Goal: Transaction & Acquisition: Subscribe to service/newsletter

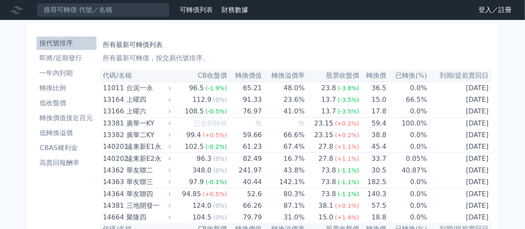
click at [252, 40] on h1 "所有最新可轉債列表" at bounding box center [296, 45] width 386 height 10
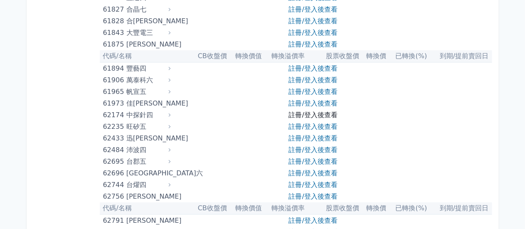
click at [309, 116] on link "註冊/登入後查看" at bounding box center [313, 115] width 49 height 8
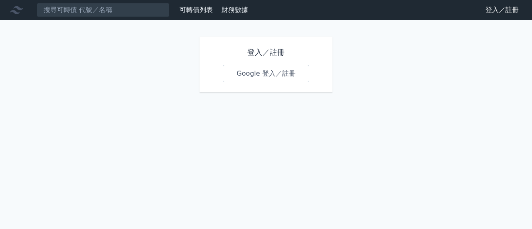
click at [290, 74] on link "Google 登入／註冊" at bounding box center [266, 73] width 87 height 17
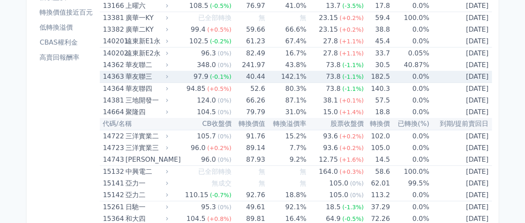
scroll to position [125, 0]
